Goal: Find contact information: Find contact information

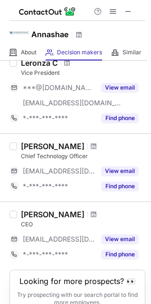
scroll to position [143, 0]
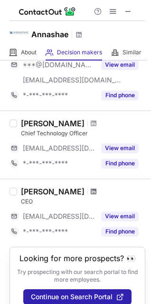
click at [91, 191] on span at bounding box center [94, 191] width 6 height 8
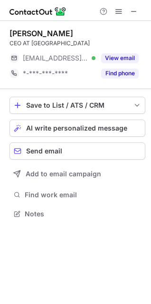
scroll to position [4, 4]
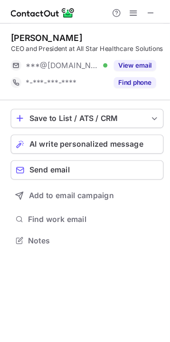
scroll to position [4, 4]
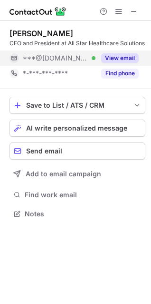
click at [134, 57] on button "View email" at bounding box center [120, 58] width 38 height 10
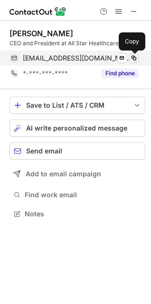
click at [135, 58] on span at bounding box center [134, 58] width 8 height 8
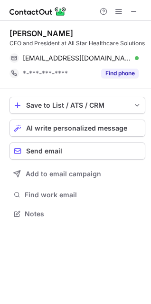
scroll to position [206, 151]
click at [137, 10] on span at bounding box center [134, 12] width 8 height 8
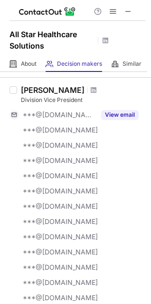
scroll to position [666, 0]
